Goal: Information Seeking & Learning: Learn about a topic

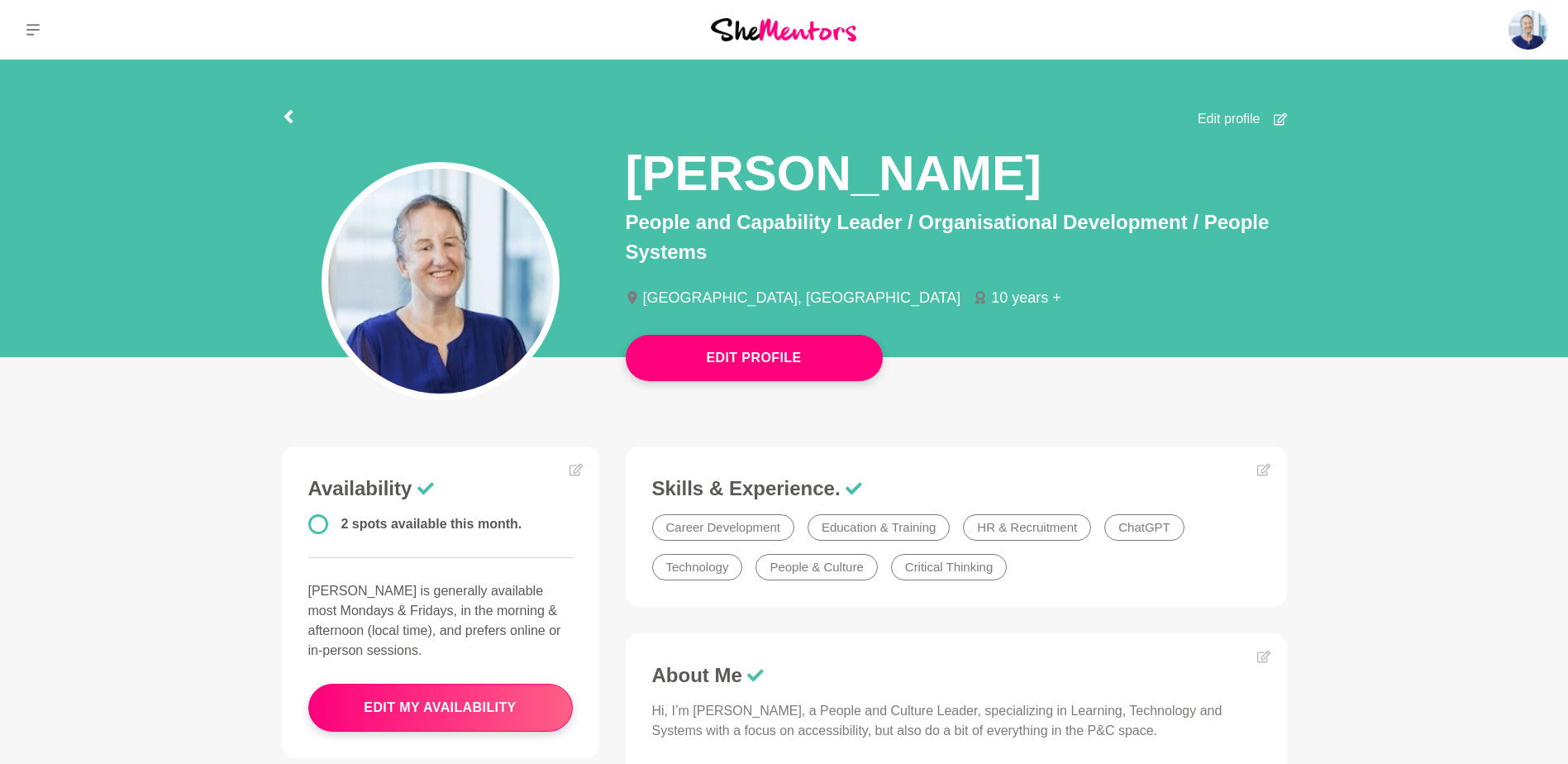
click at [803, 27] on img at bounding box center [784, 29] width 145 height 22
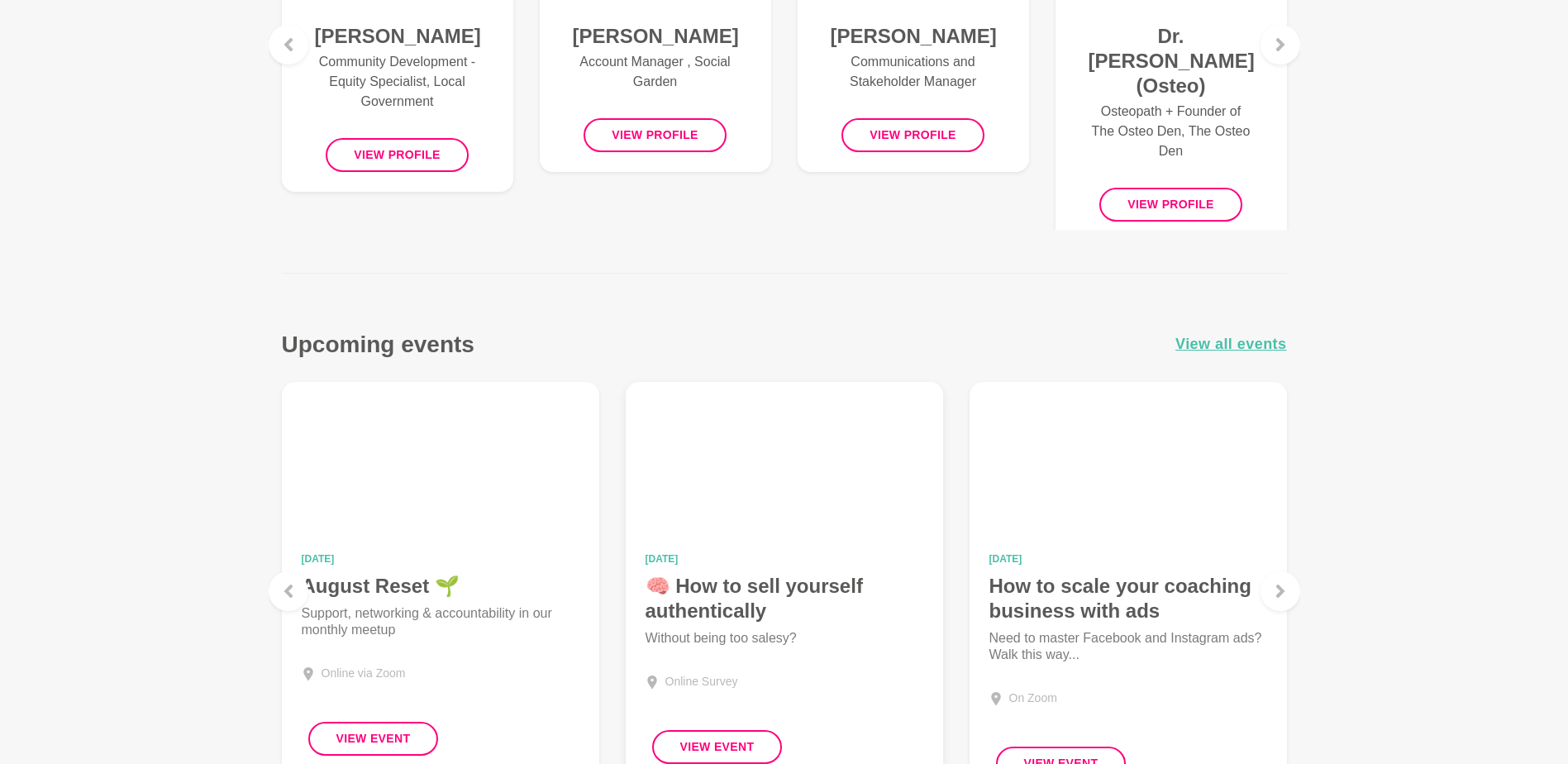
scroll to position [937, 0]
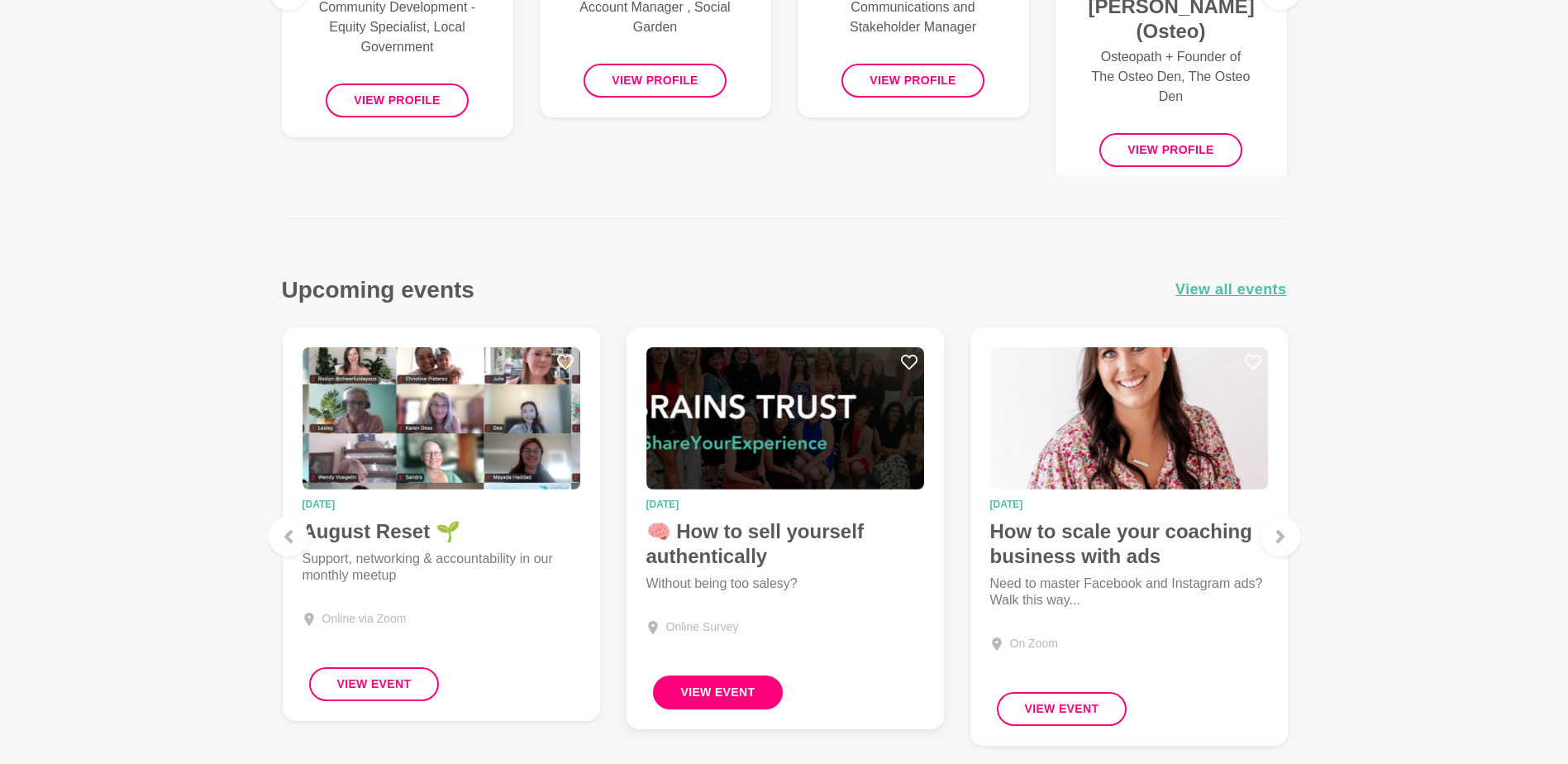
click at [749, 685] on button "View Event" at bounding box center [718, 692] width 131 height 34
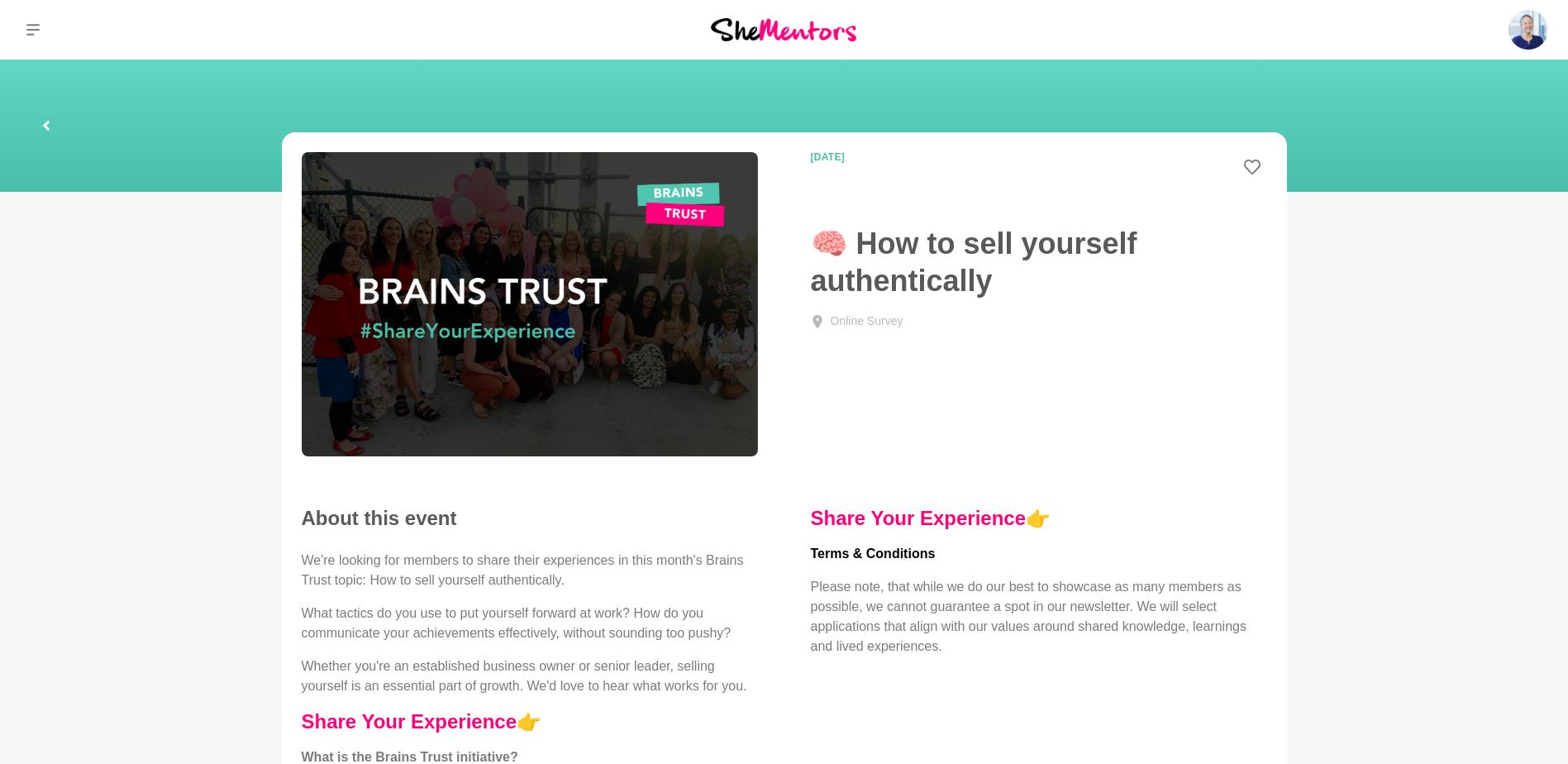
click at [629, 299] on img at bounding box center [530, 304] width 456 height 304
click at [781, 28] on img at bounding box center [784, 29] width 145 height 22
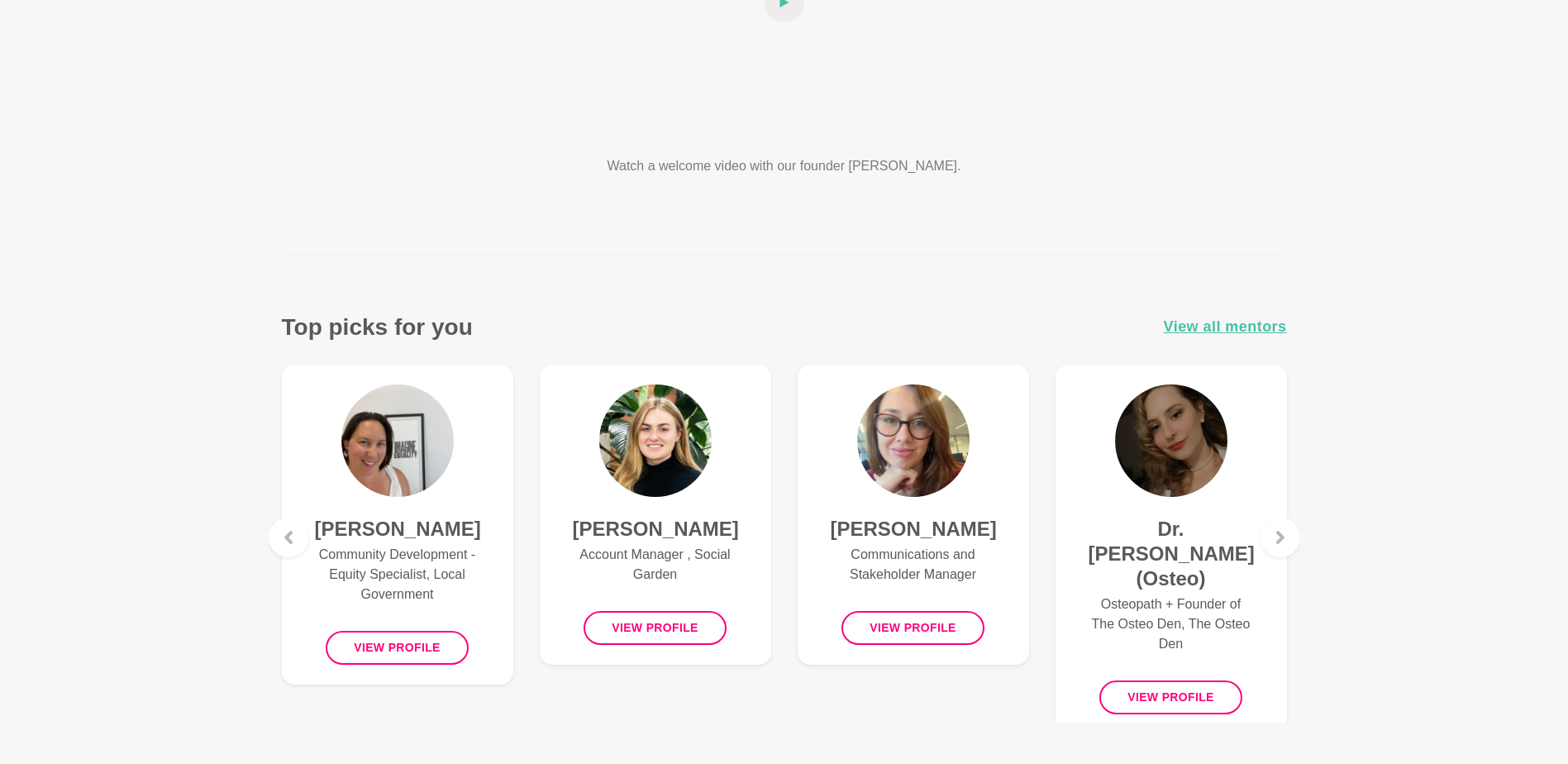
scroll to position [441, 0]
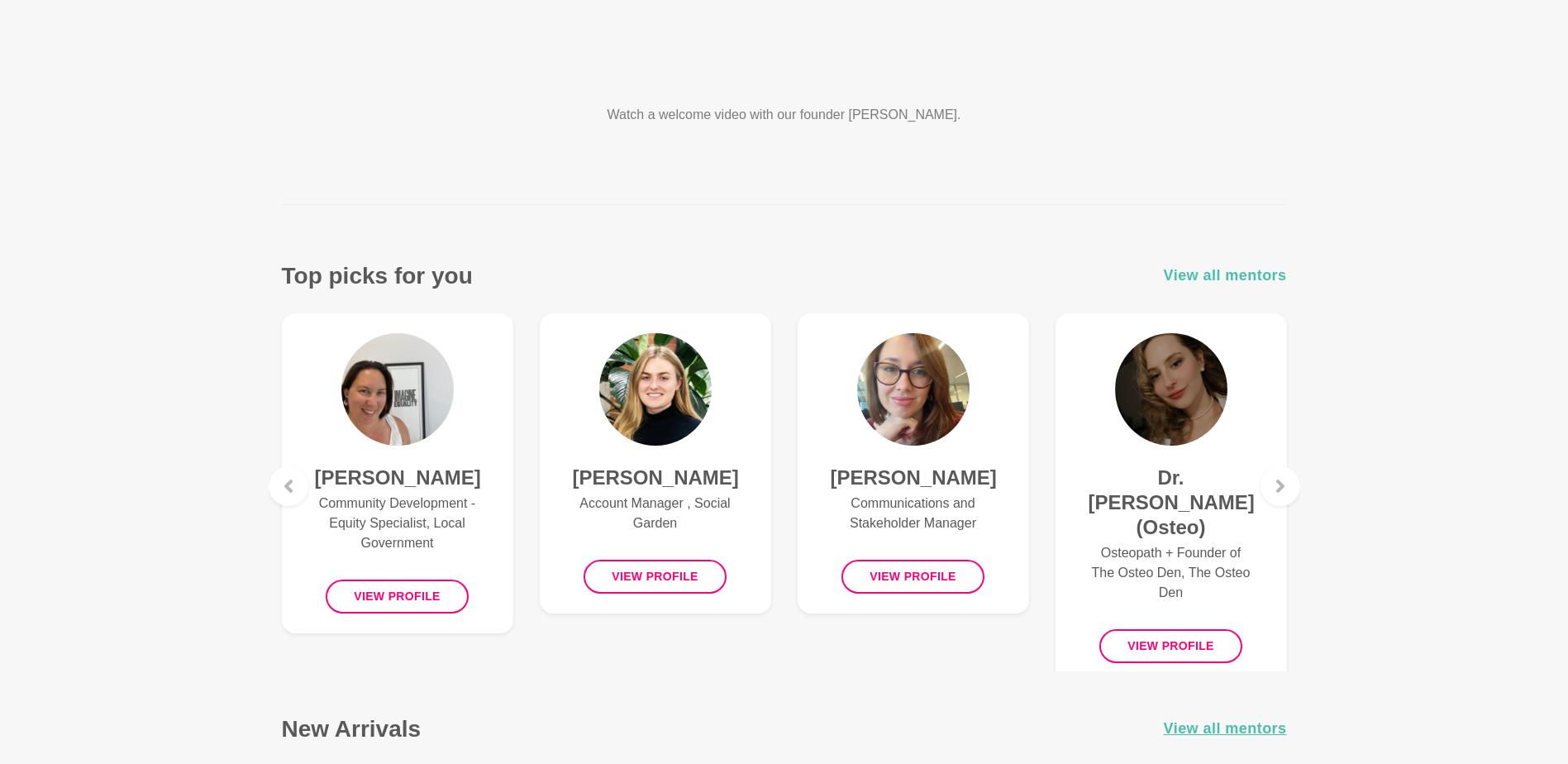
click at [1230, 273] on span "View all mentors" at bounding box center [1225, 276] width 123 height 24
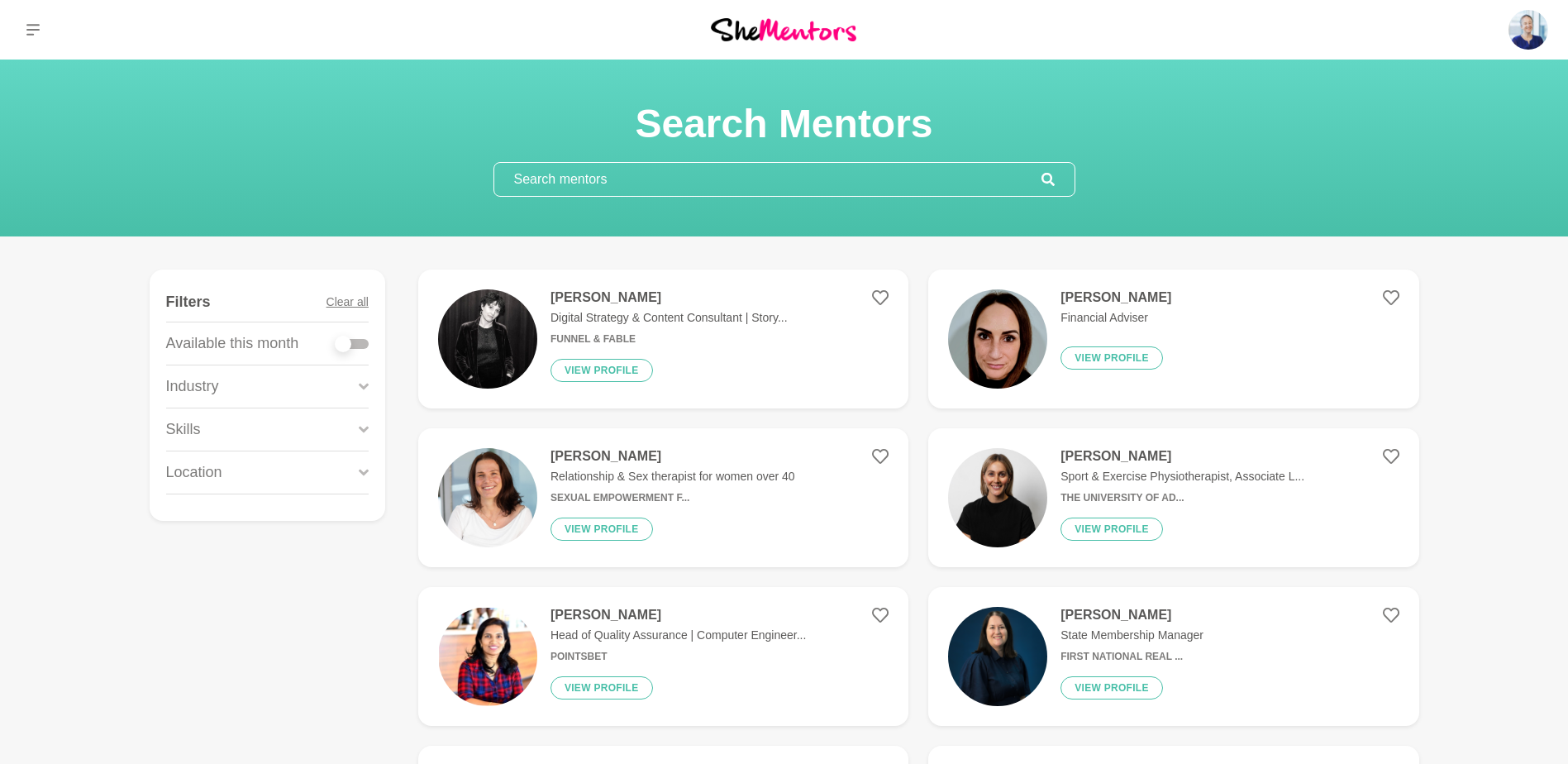
click at [349, 341] on div at bounding box center [343, 344] width 16 height 16
checkbox input "true"
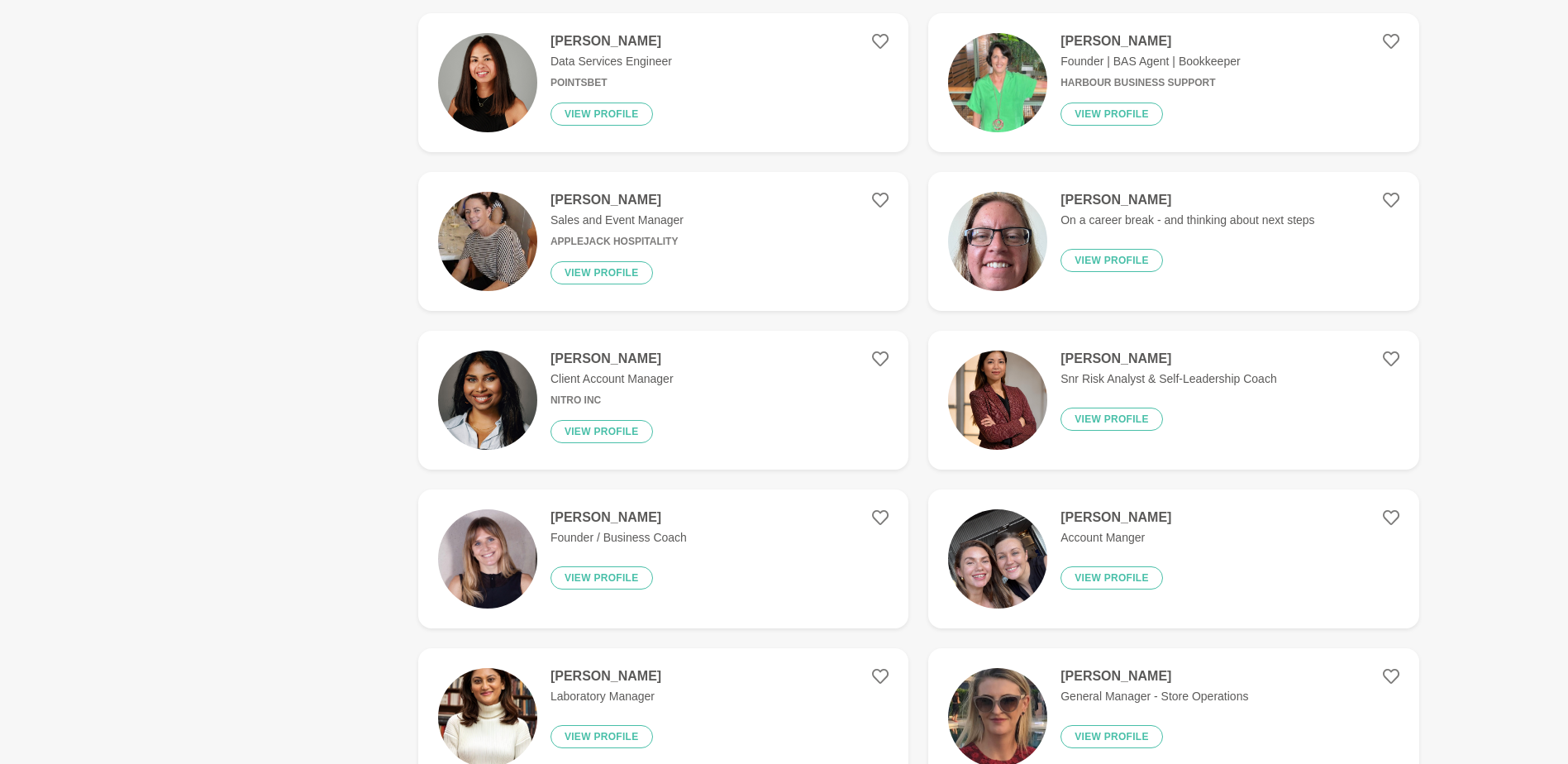
scroll to position [2480, 0]
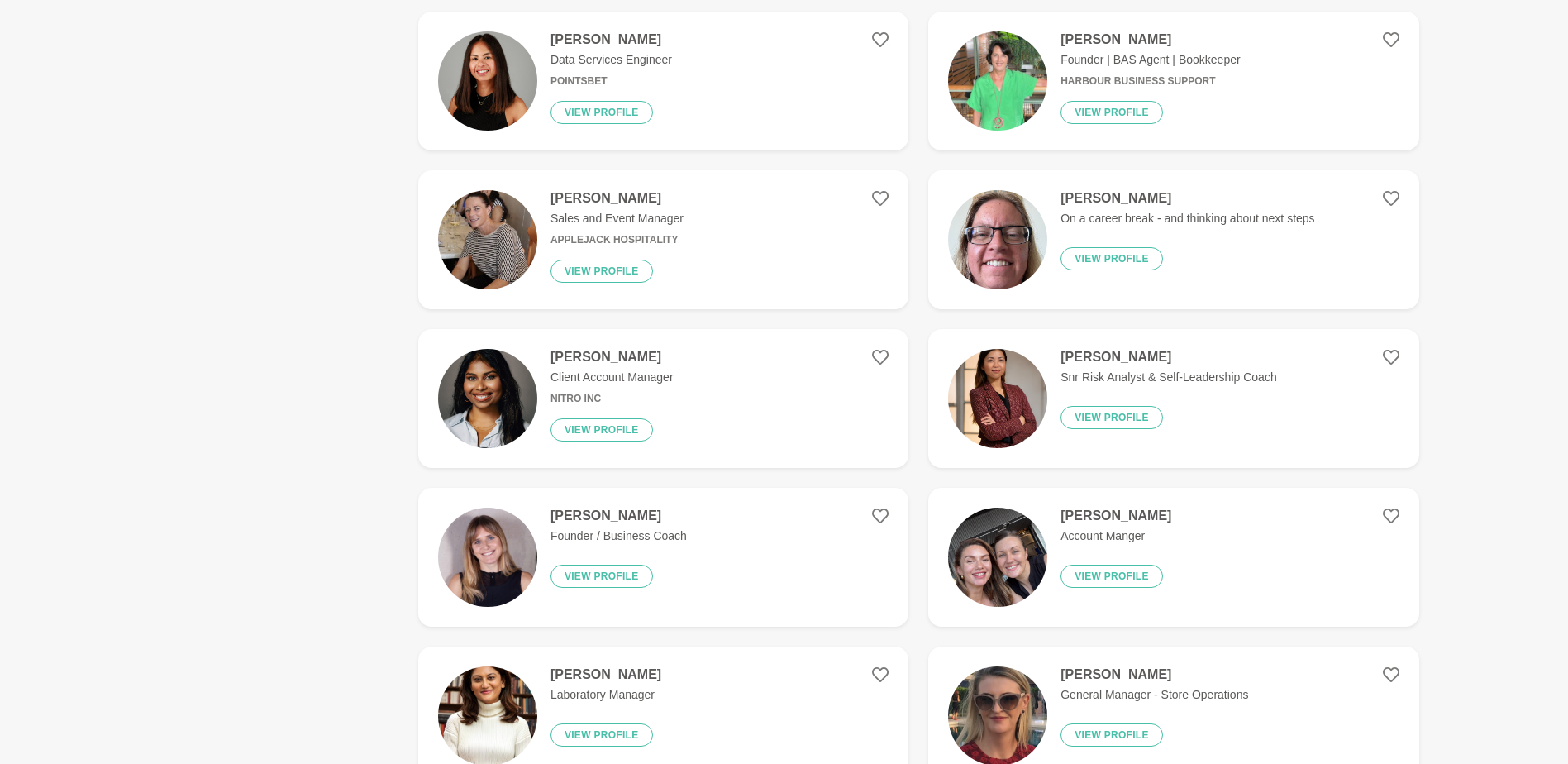
click at [1089, 516] on h4 "[PERSON_NAME]" at bounding box center [1116, 515] width 111 height 16
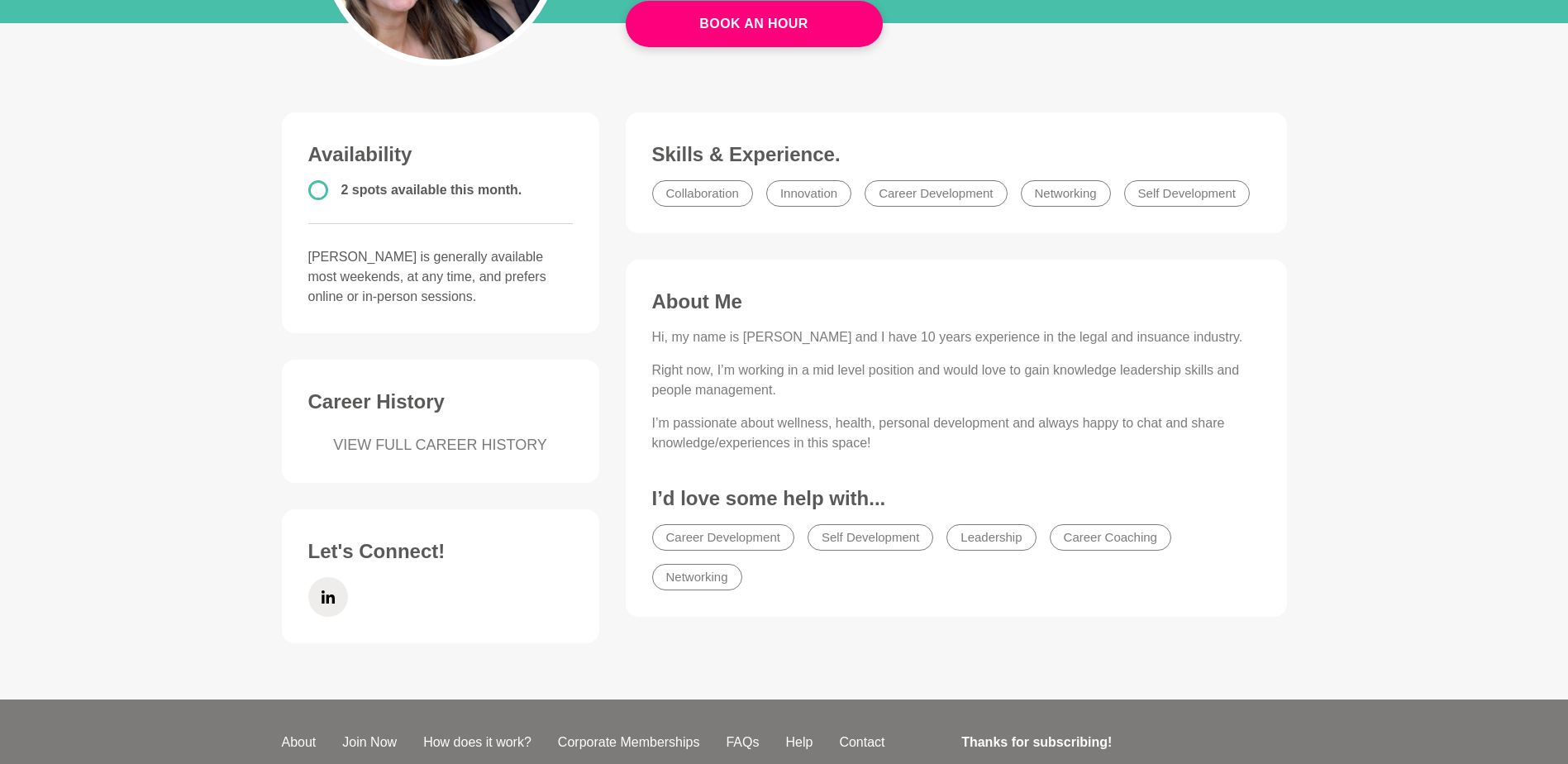
scroll to position [386, 0]
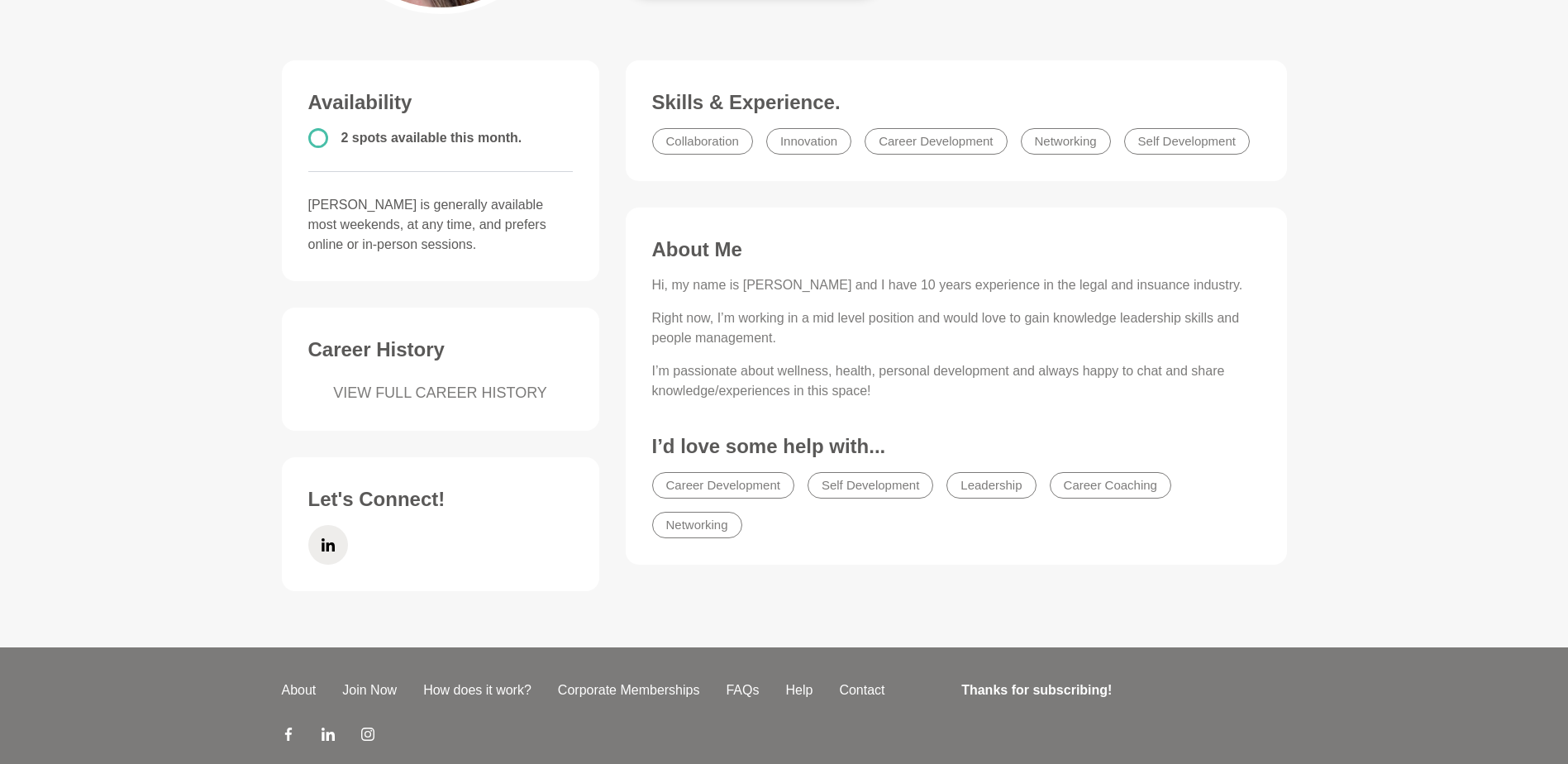
click at [413, 391] on link "VIEW FULL CAREER HISTORY" at bounding box center [441, 393] width 265 height 22
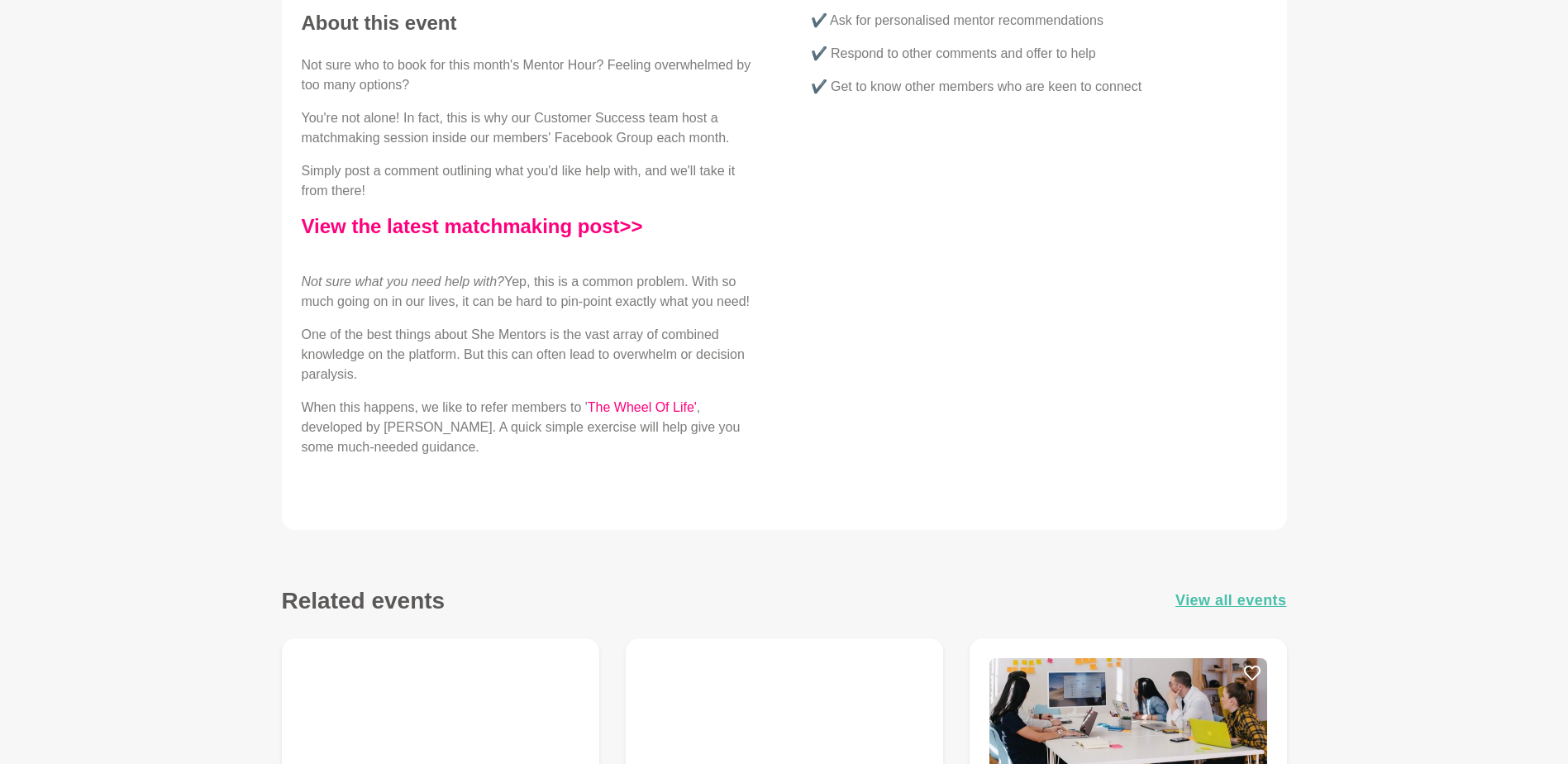
scroll to position [496, 0]
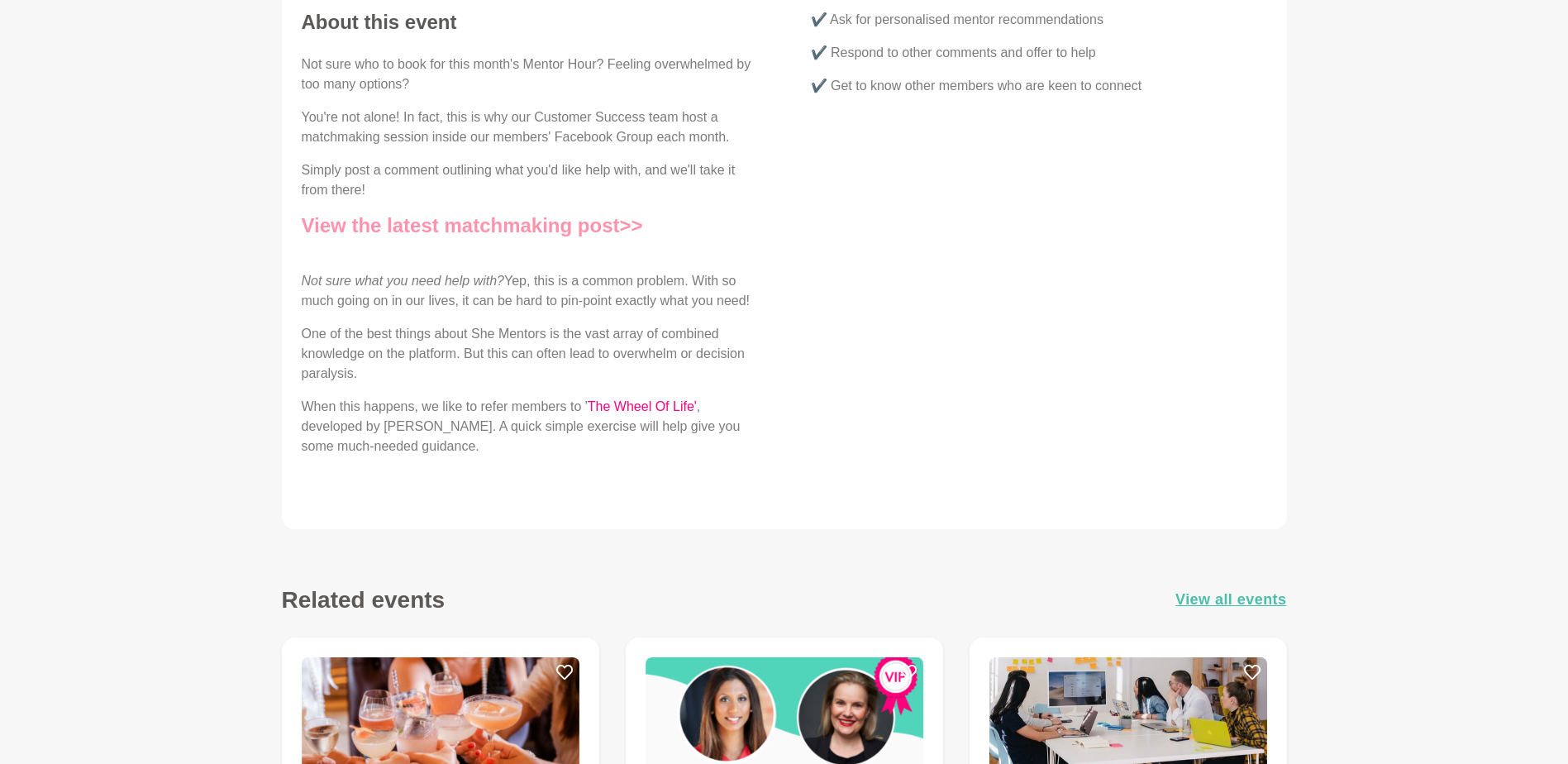
click at [462, 221] on link "View the latest matchmaking post>>" at bounding box center [472, 226] width 341 height 22
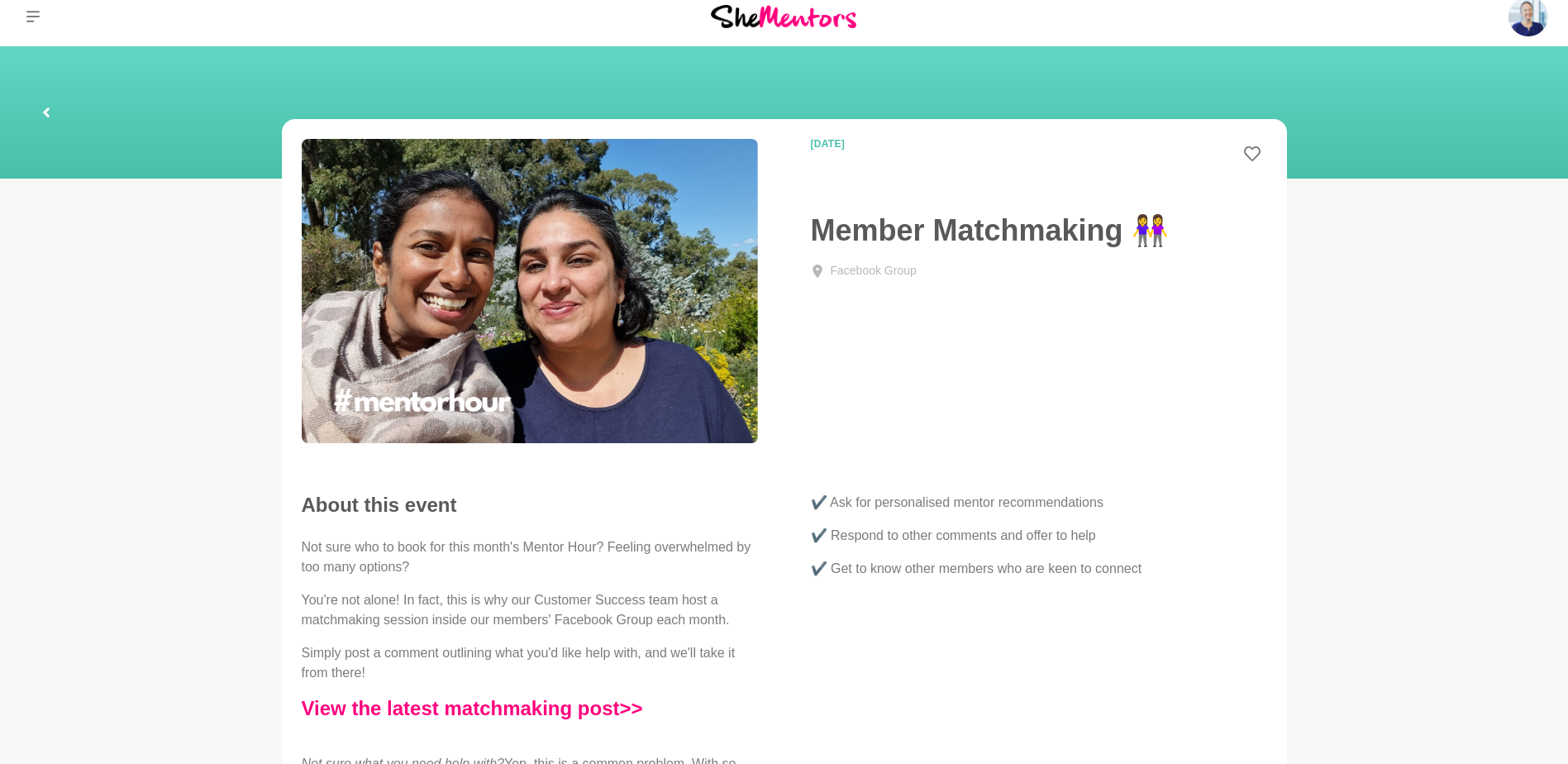
scroll to position [0, 0]
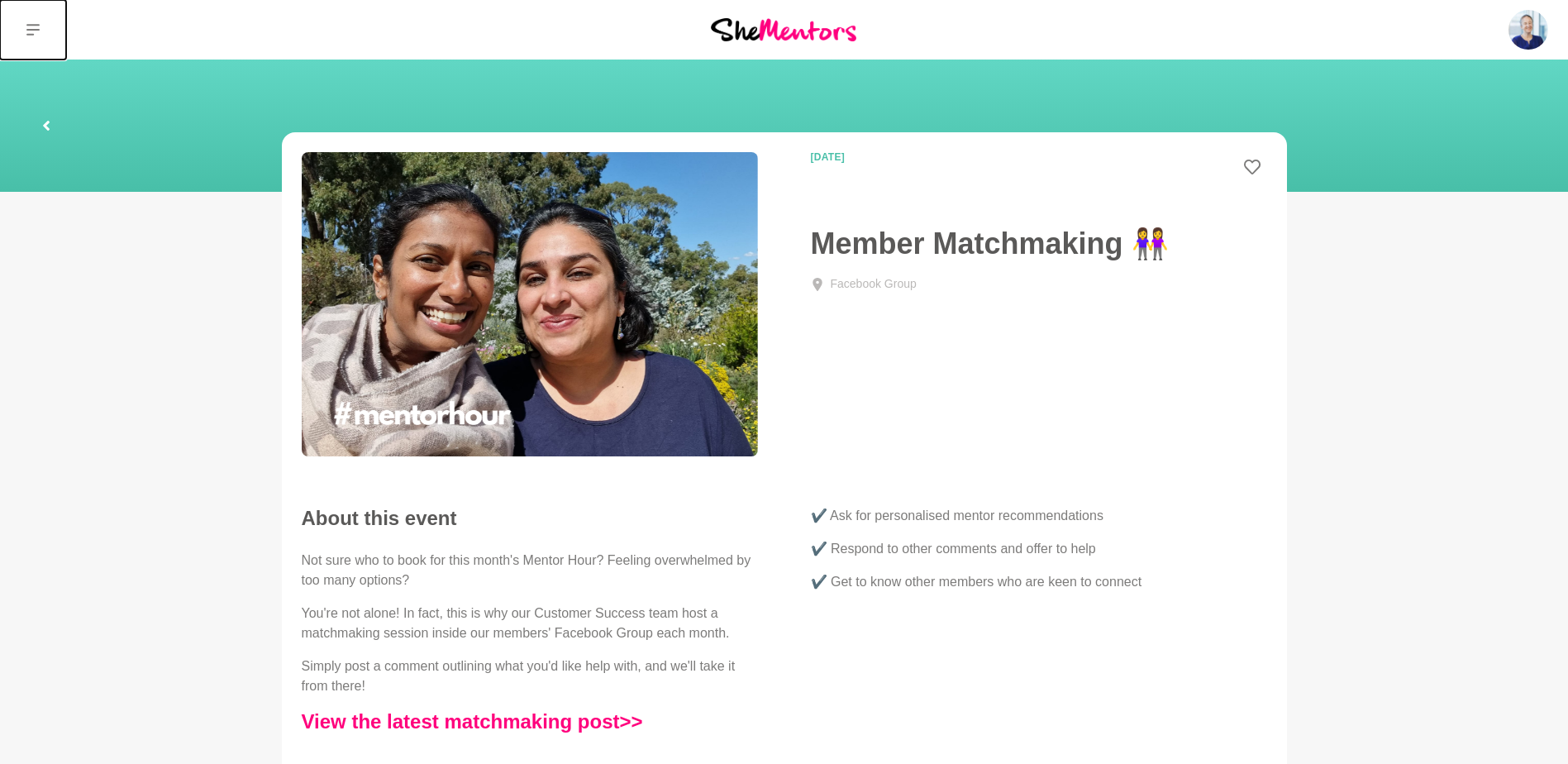
click at [44, 20] on button at bounding box center [32, 30] width 66 height 60
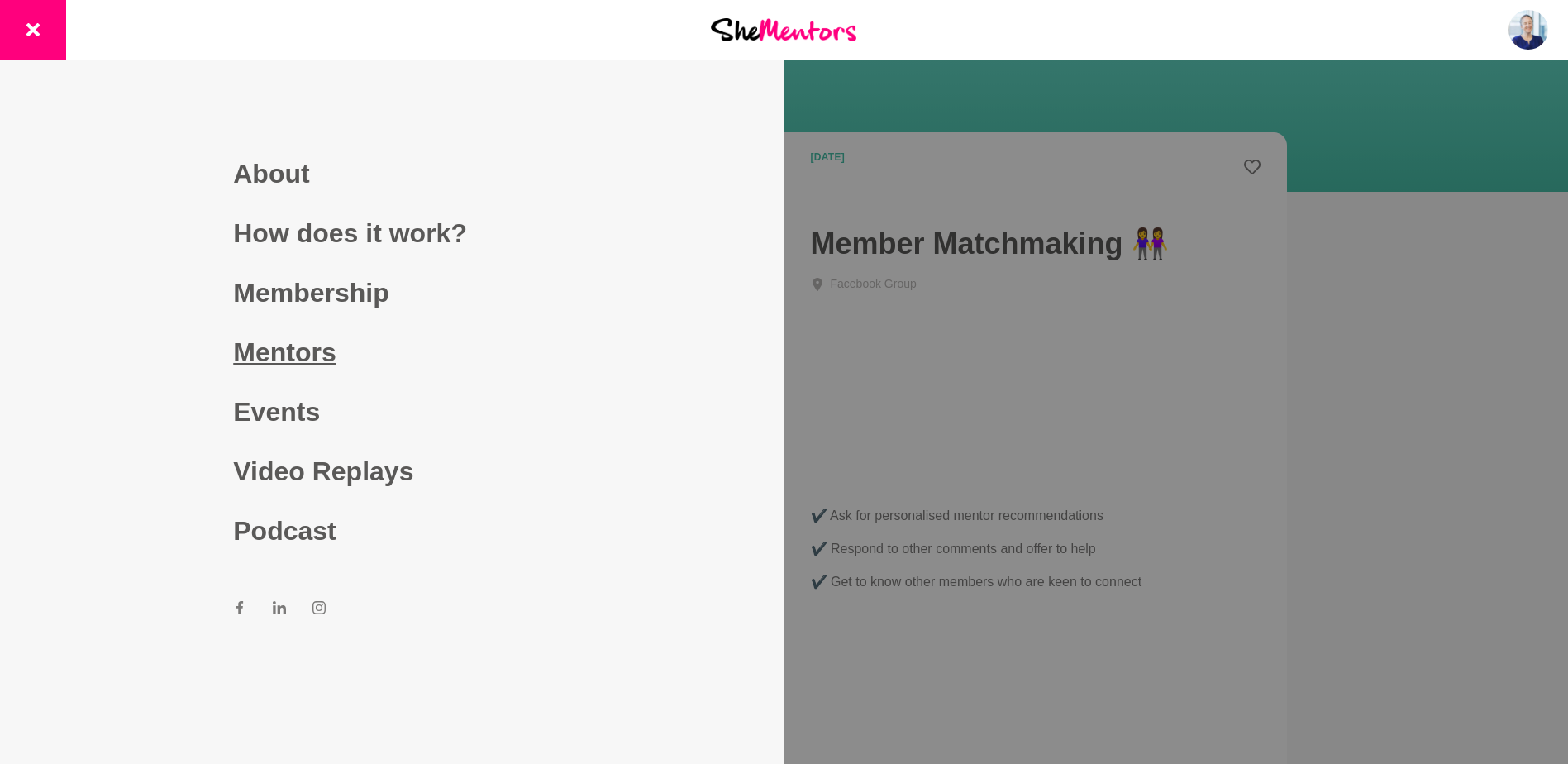
click at [320, 372] on link "Mentors" at bounding box center [391, 352] width 317 height 60
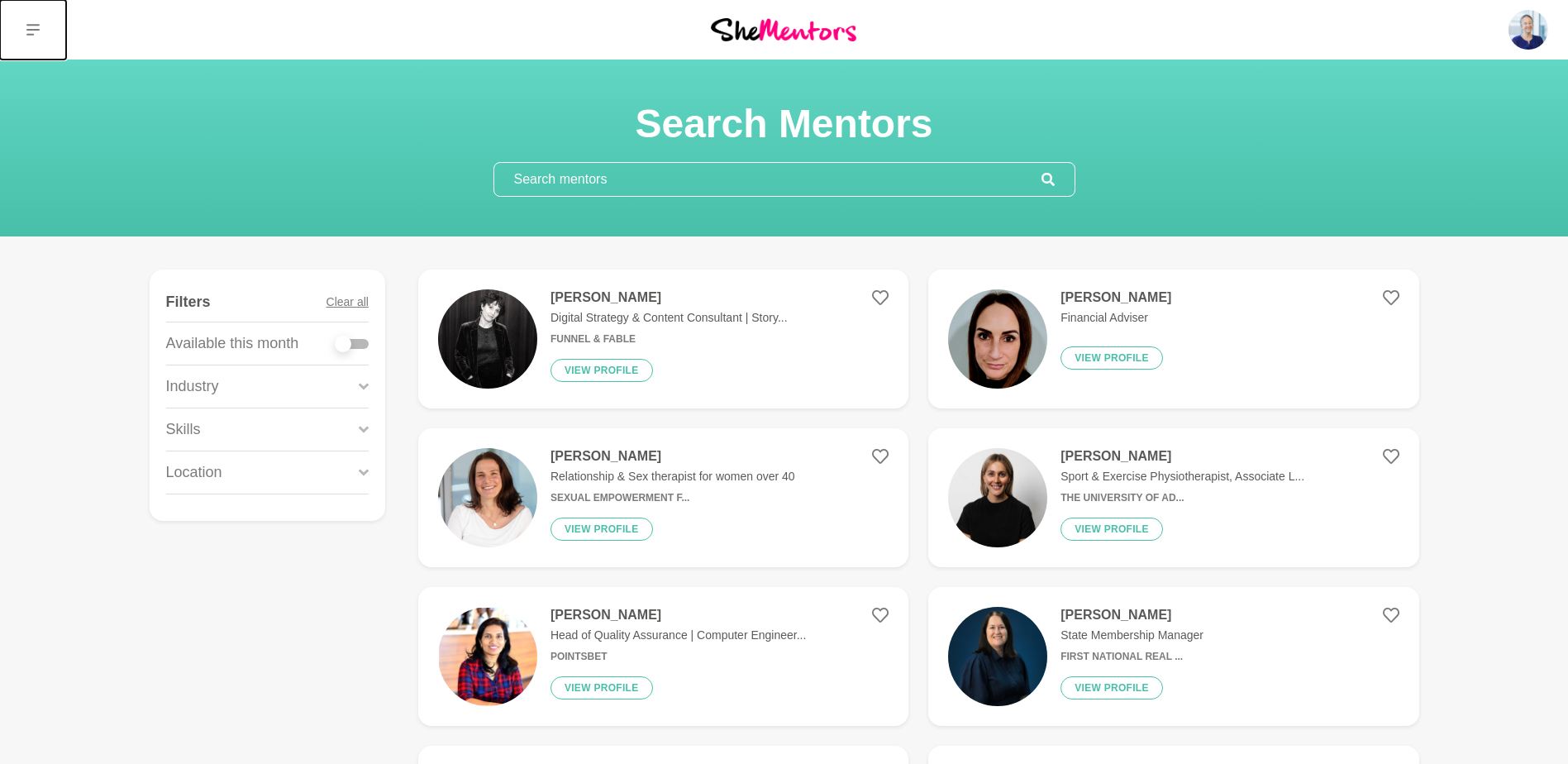
click at [28, 26] on icon at bounding box center [32, 29] width 13 height 13
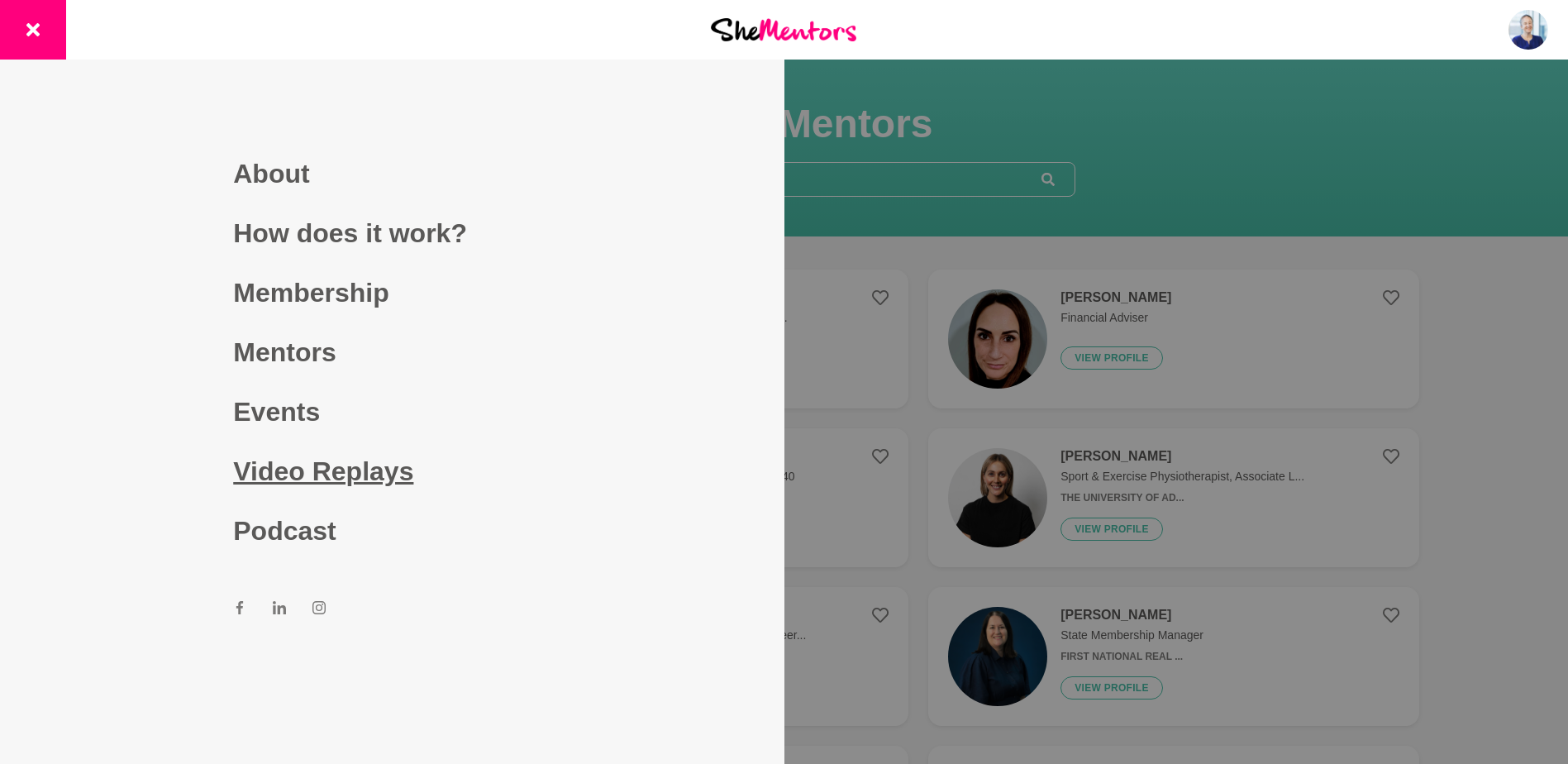
click at [331, 473] on link "Video Replays" at bounding box center [391, 472] width 317 height 60
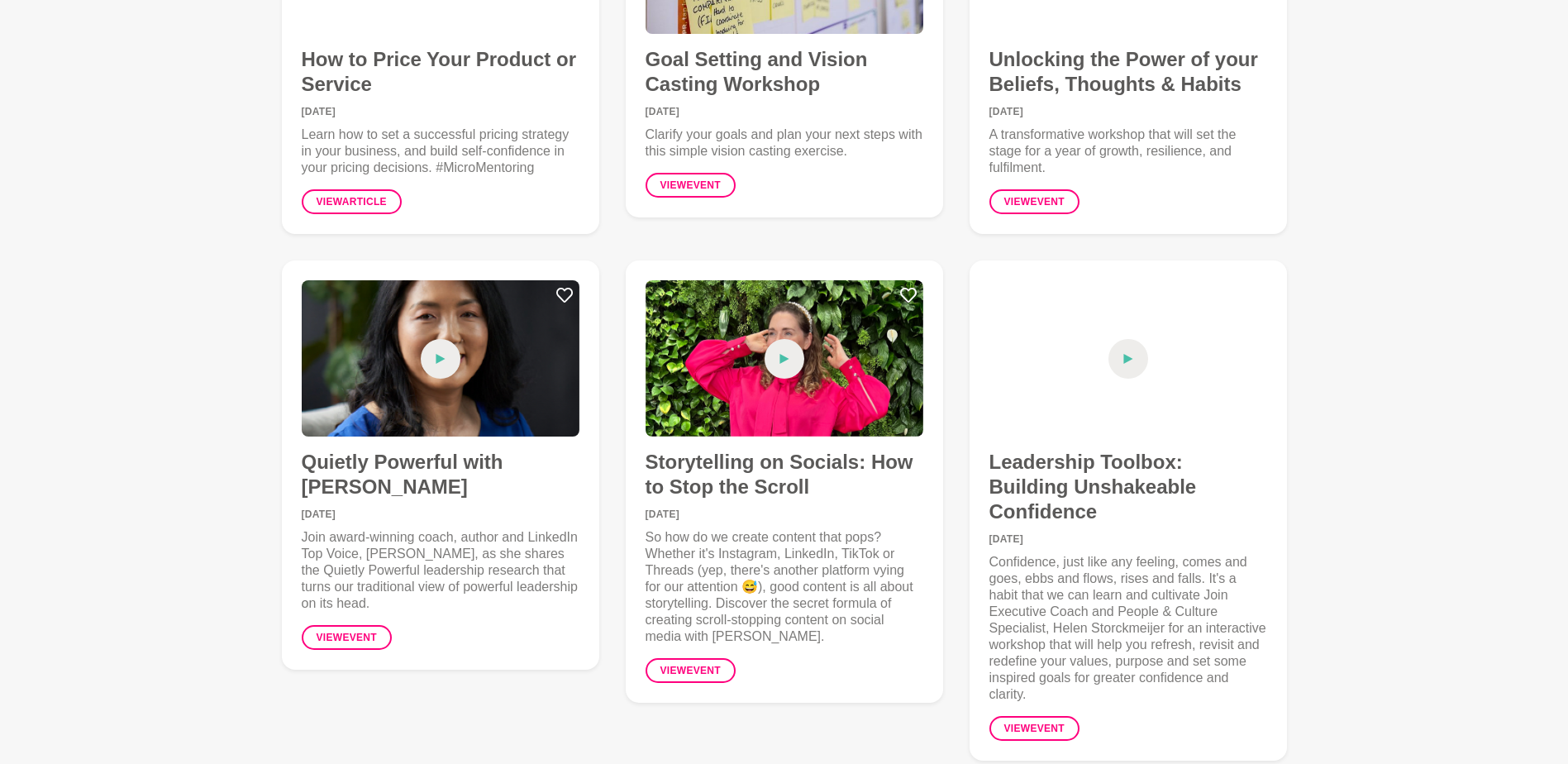
scroll to position [1047, 0]
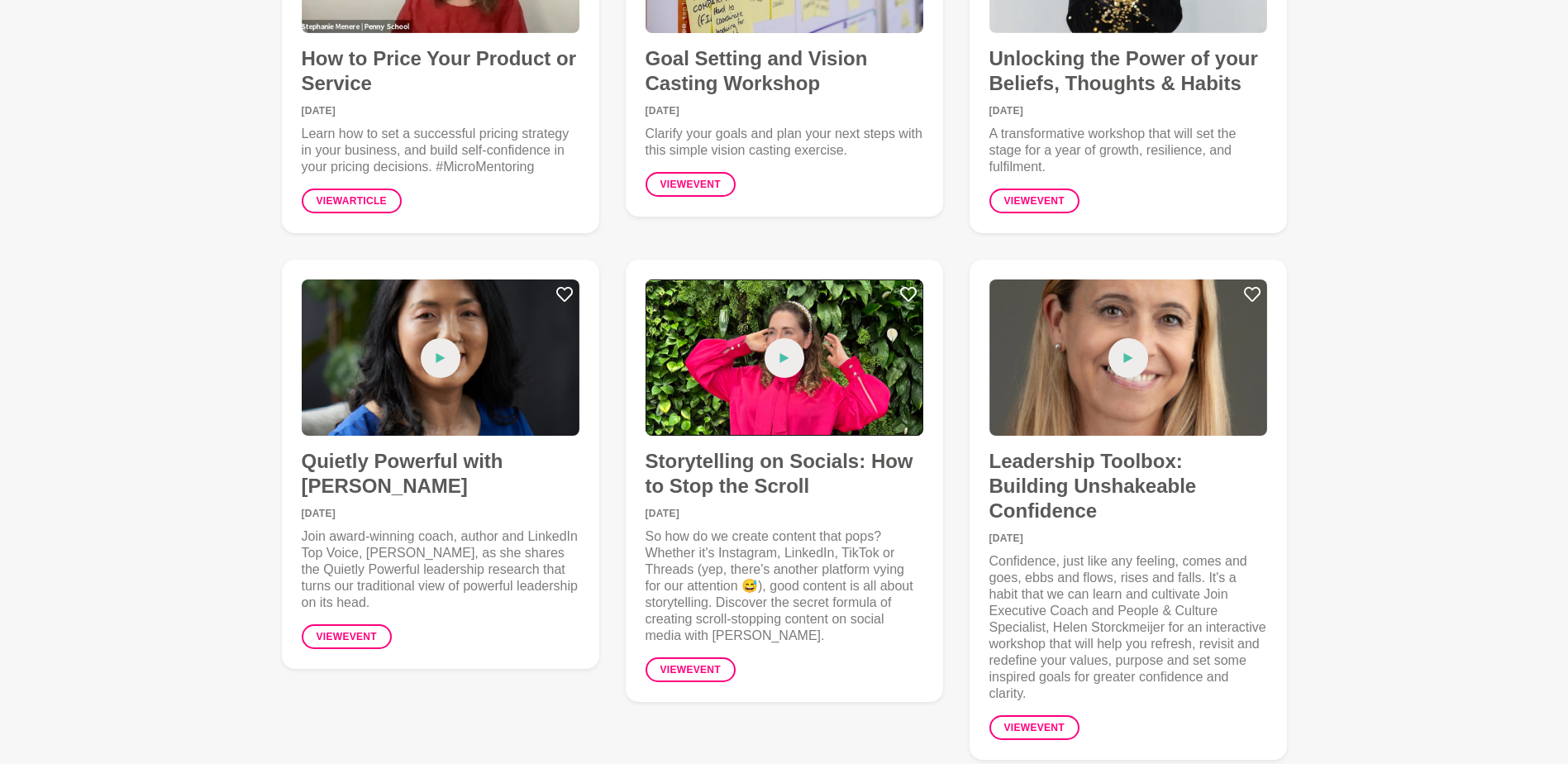
click at [787, 373] on icon at bounding box center [784, 358] width 10 height 39
